Goal: Find specific page/section: Find specific page/section

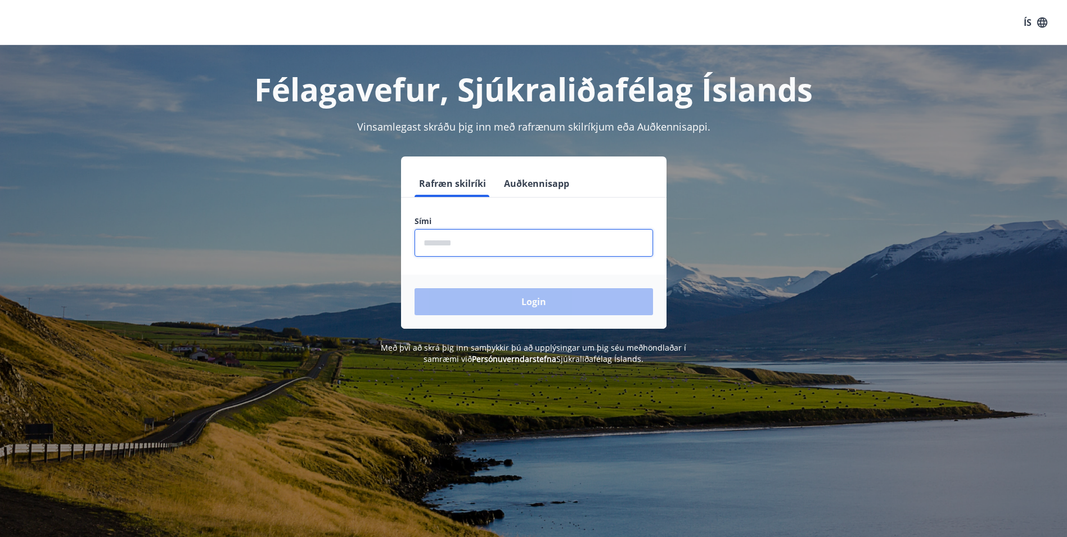
click at [543, 248] on input "phone" at bounding box center [534, 243] width 239 height 28
type input "********"
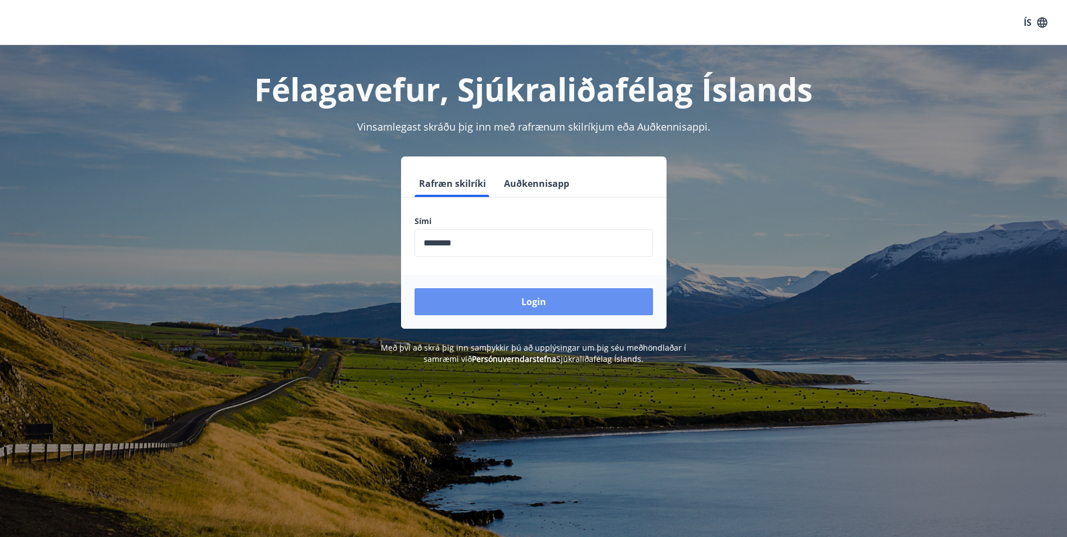
click at [530, 302] on button "Login" at bounding box center [534, 301] width 239 height 27
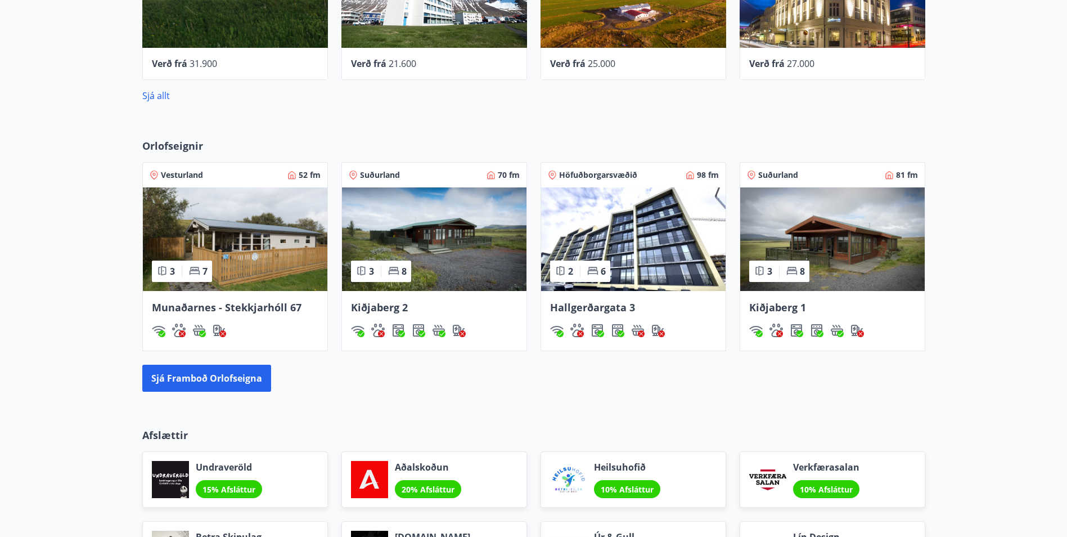
scroll to position [675, 0]
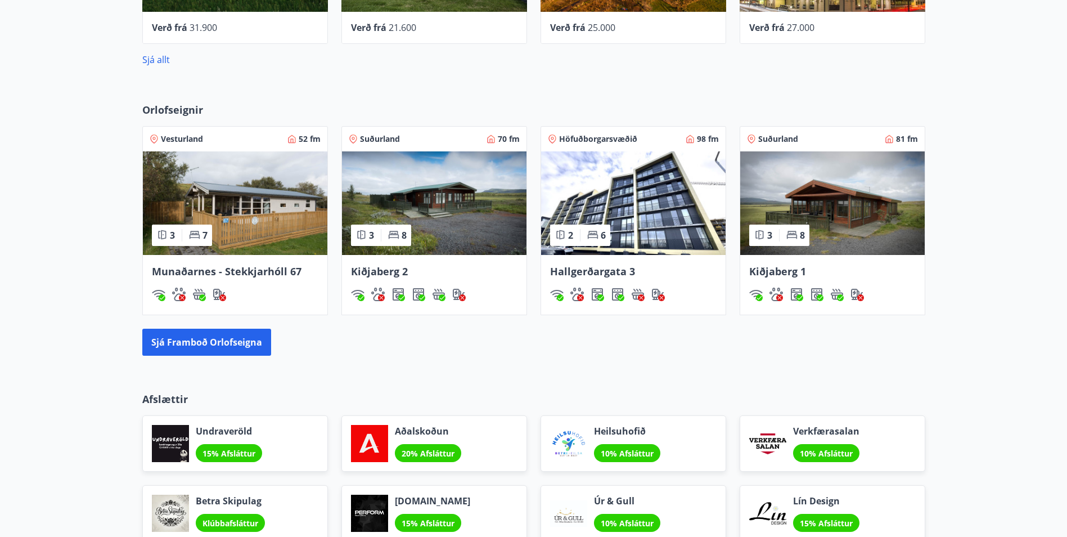
click at [608, 270] on span "Hallgerðargata 3" at bounding box center [592, 271] width 85 height 14
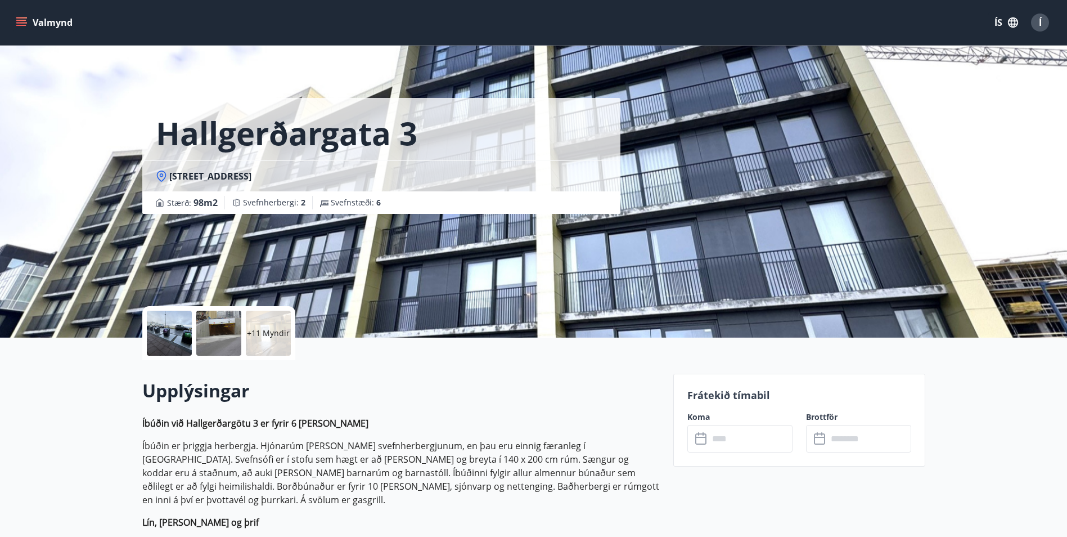
click at [278, 330] on p "+11 Myndir" at bounding box center [268, 332] width 43 height 11
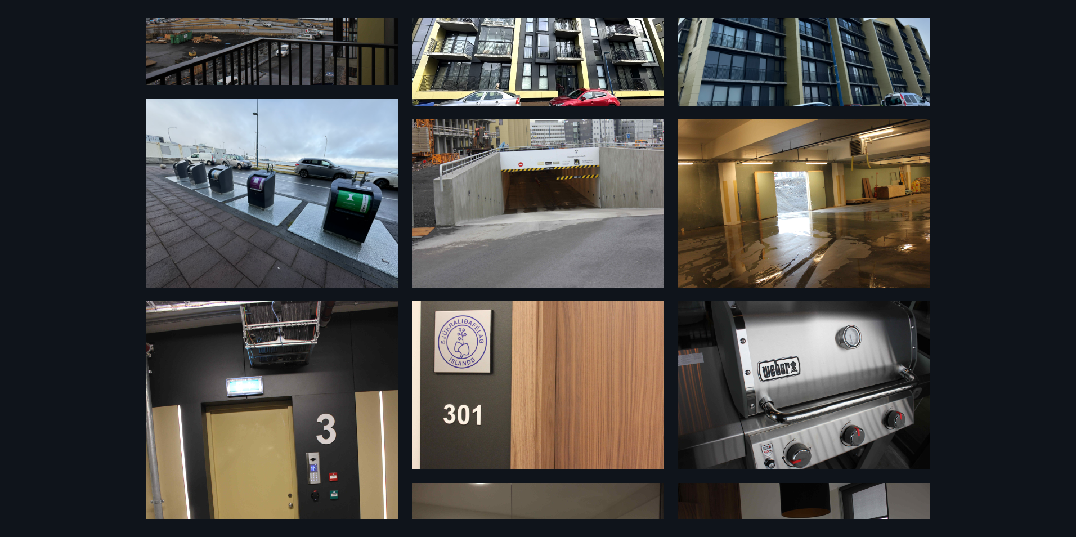
scroll to position [169, 0]
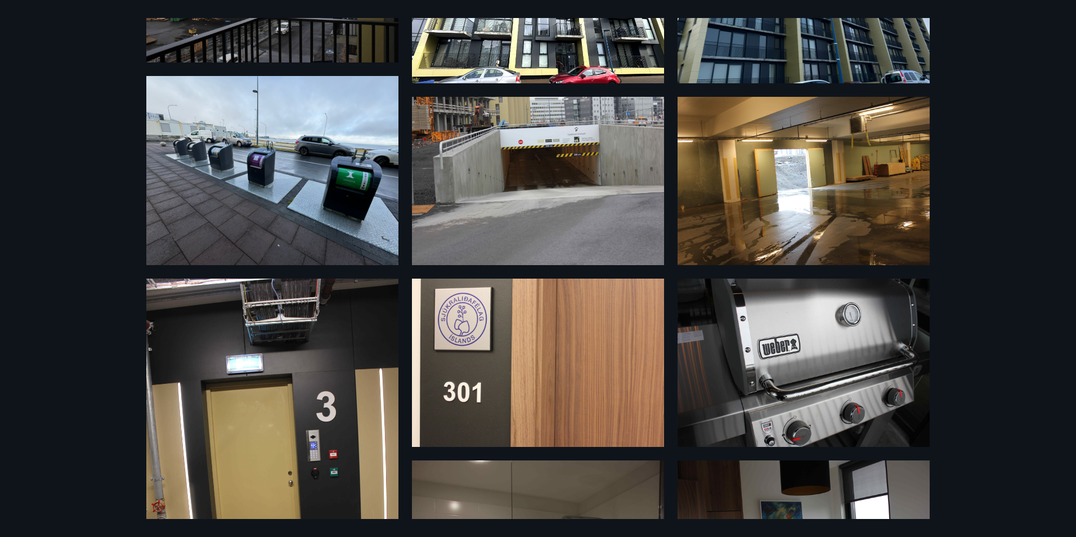
click at [565, 209] on img at bounding box center [538, 181] width 252 height 168
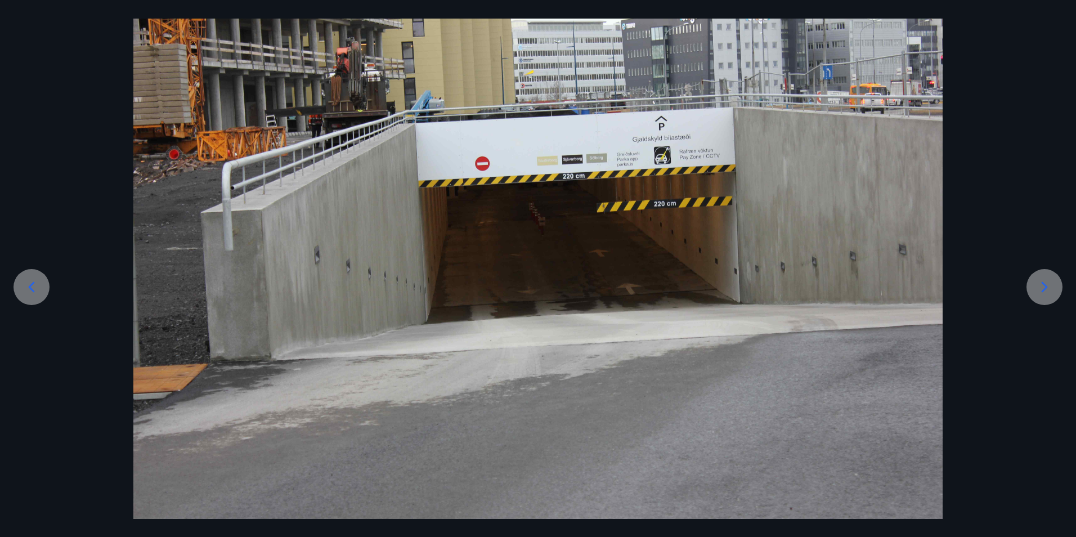
scroll to position [0, 0]
